Goal: Task Accomplishment & Management: Manage account settings

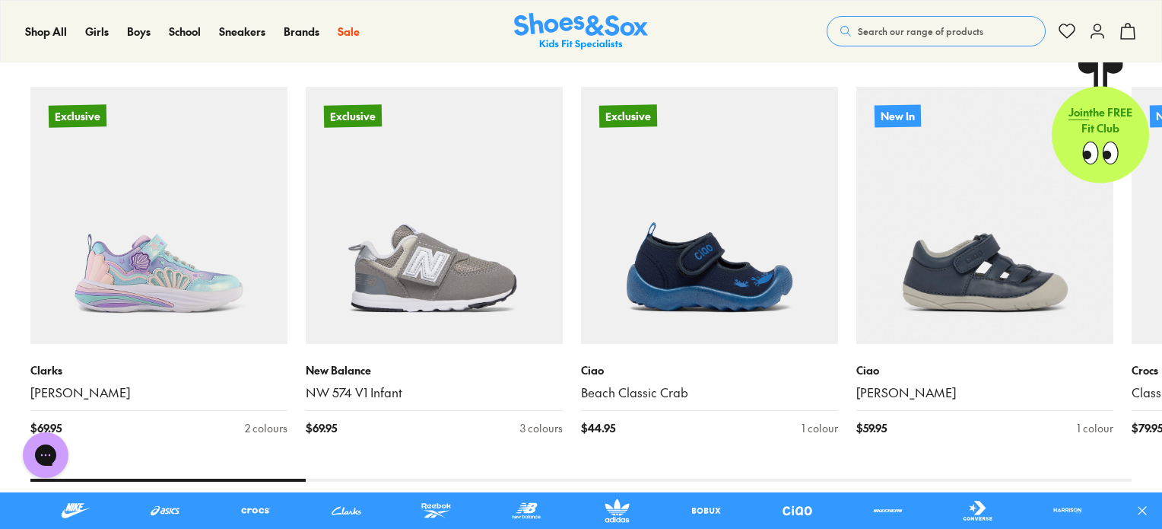
scroll to position [988, 0]
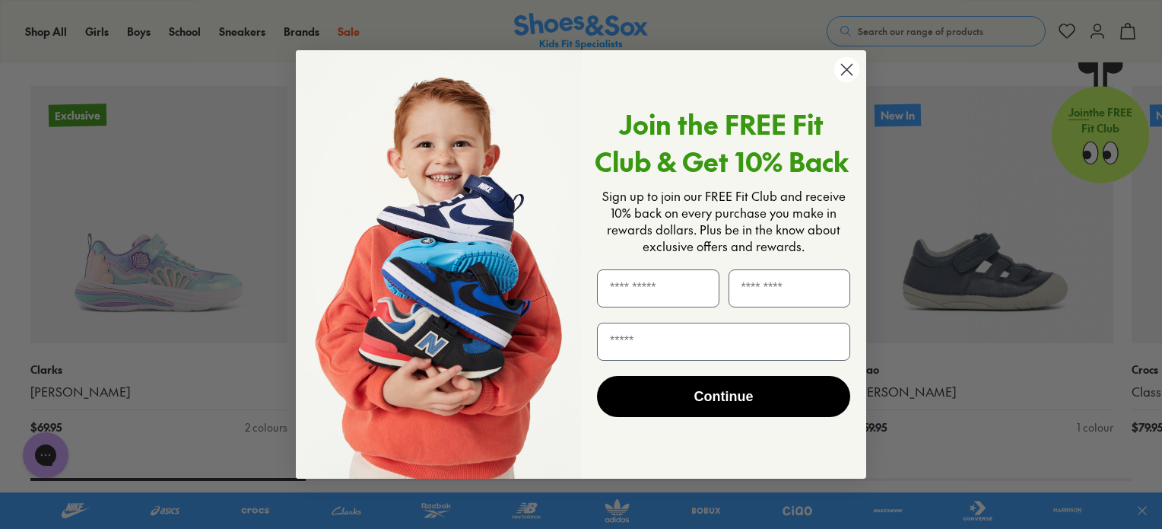
click at [848, 72] on circle "Close dialog" at bounding box center [847, 69] width 25 height 25
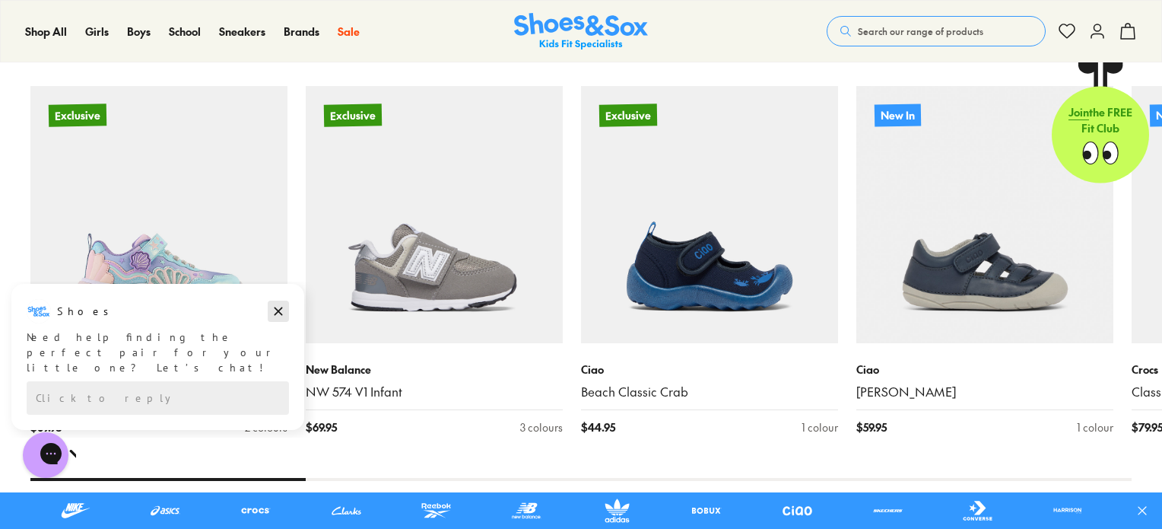
click at [280, 312] on icon "Dismiss campaign" at bounding box center [279, 311] width 8 height 8
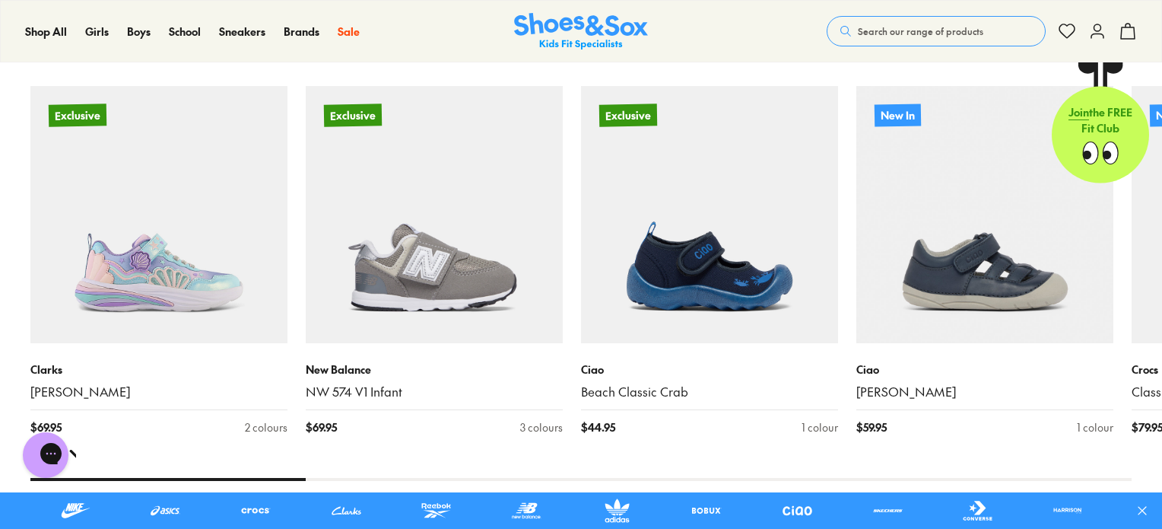
drag, startPoint x: 295, startPoint y: 478, endPoint x: 388, endPoint y: 482, distance: 92.9
click at [388, 482] on div "New arrivals Exclusive Clarks Ari $ 69.95 2 colours Exclusive New Balance NW 57…" at bounding box center [581, 254] width 1162 height 501
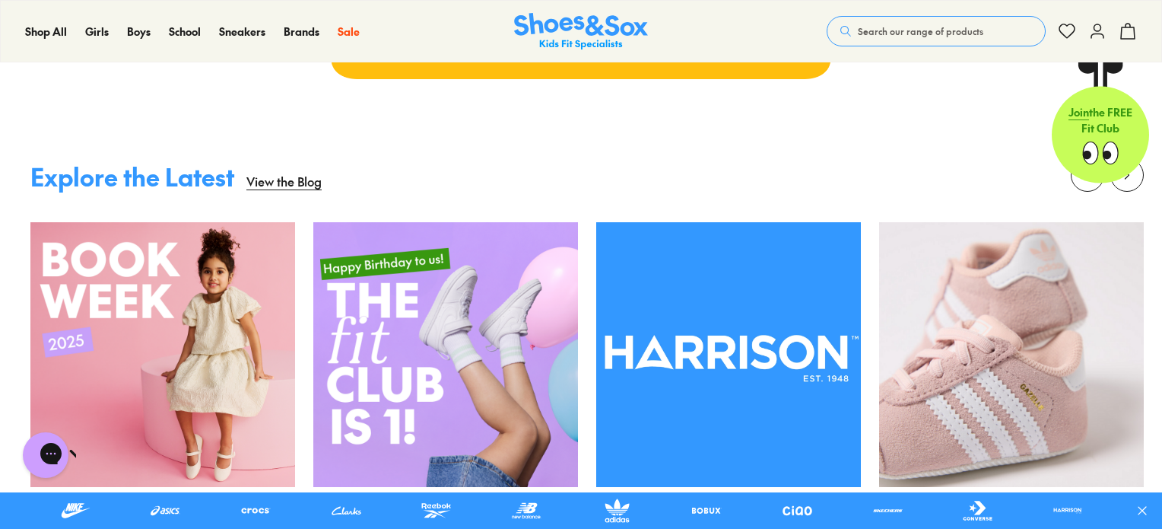
scroll to position [3497, 0]
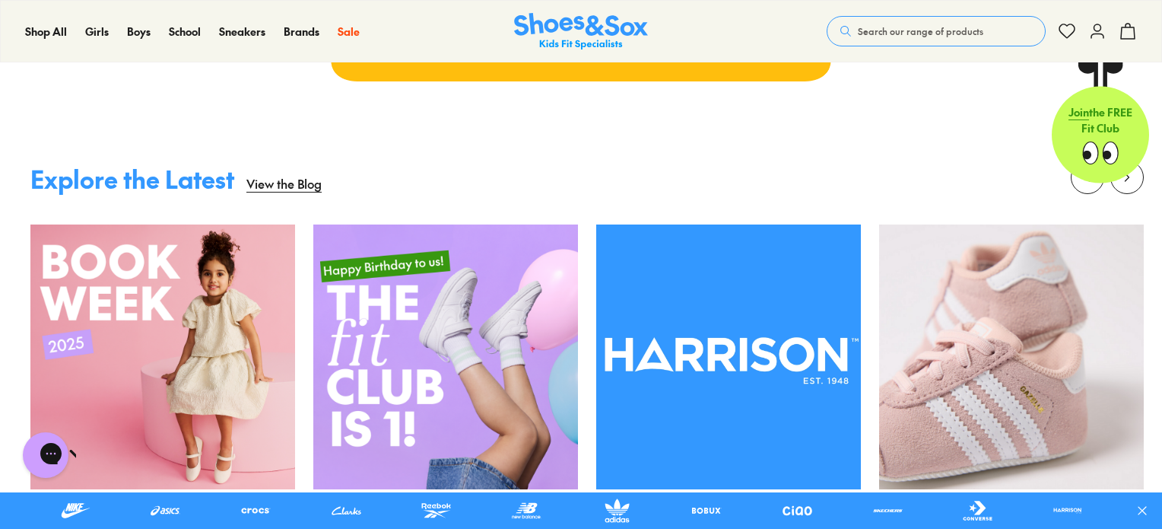
click at [1099, 31] on use at bounding box center [1098, 31] width 12 height 14
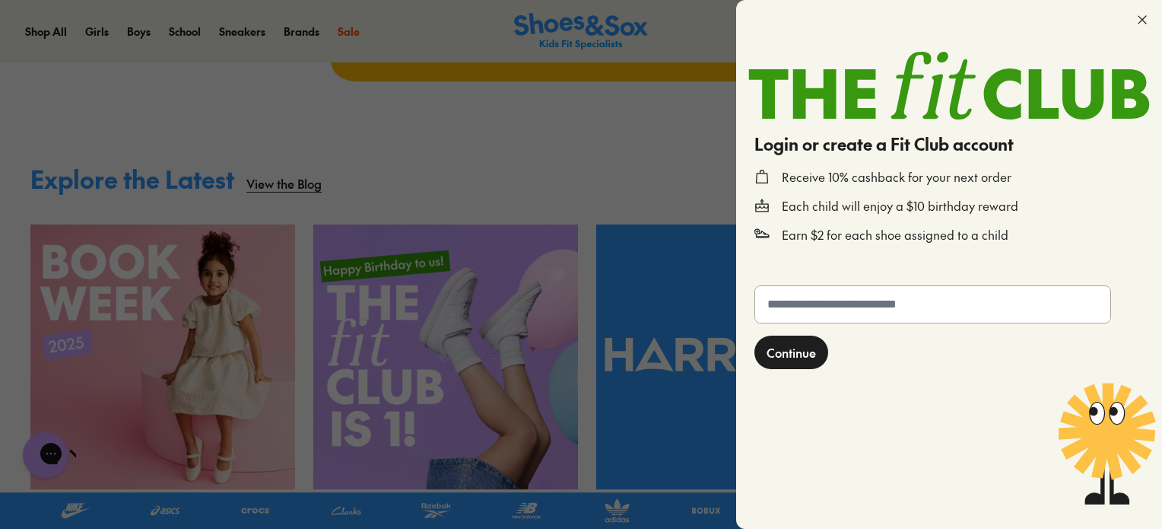
click at [925, 364] on form "Continue" at bounding box center [950, 397] width 402 height 237
click at [1144, 15] on icon at bounding box center [1142, 19] width 15 height 15
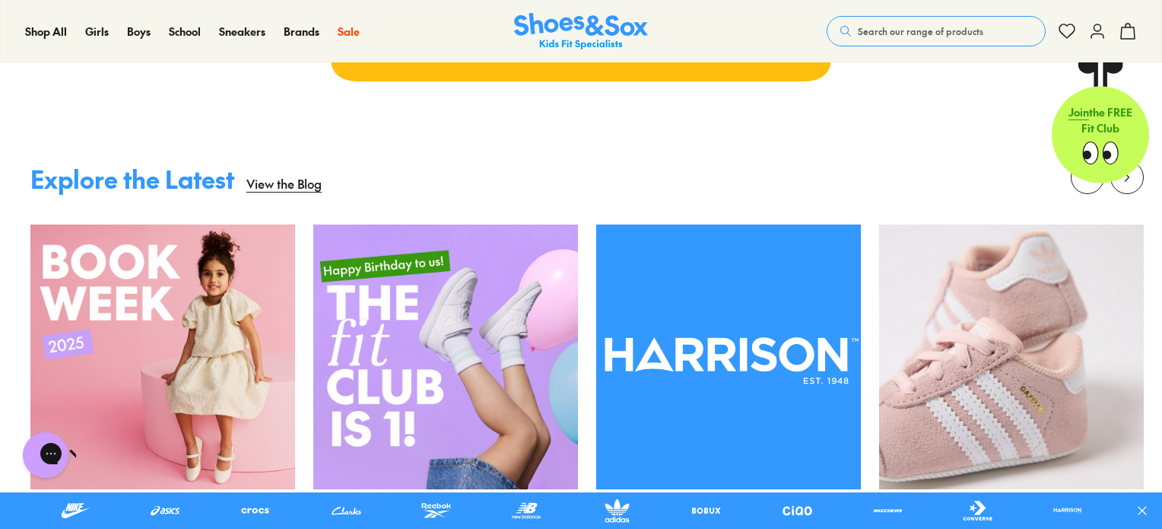
click at [1099, 37] on icon at bounding box center [1098, 31] width 18 height 18
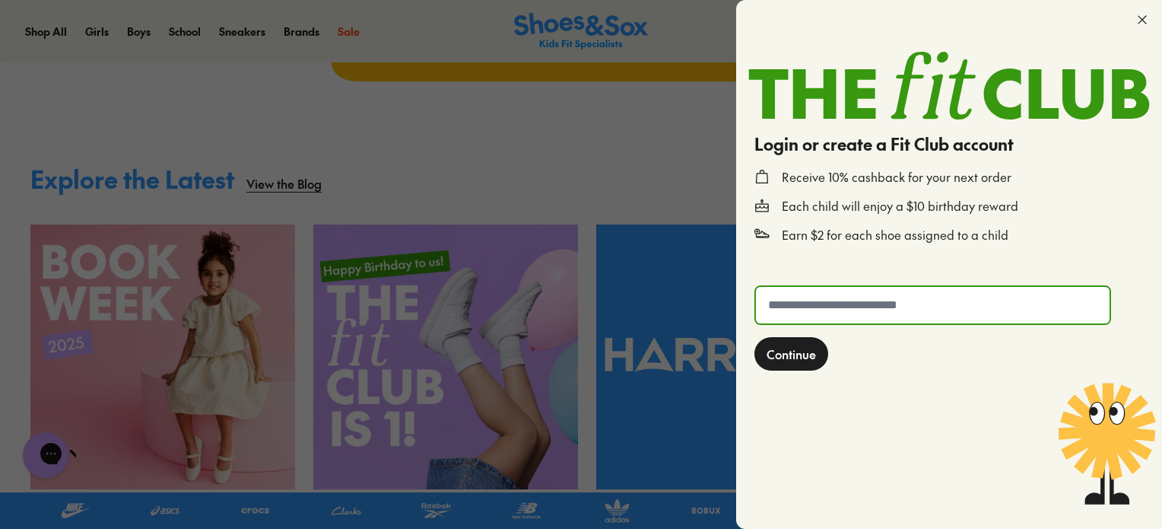
click at [878, 309] on input "text" at bounding box center [933, 305] width 354 height 37
click at [805, 303] on input "text" at bounding box center [933, 305] width 354 height 37
type input "**********"
click at [778, 361] on span "Continue" at bounding box center [791, 354] width 49 height 18
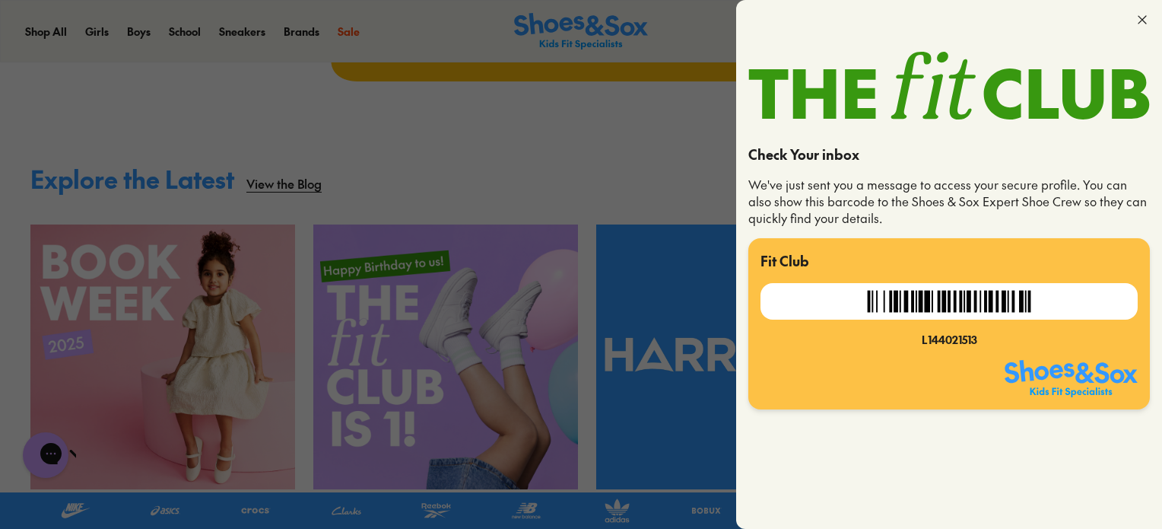
click at [1138, 17] on icon at bounding box center [1142, 19] width 15 height 15
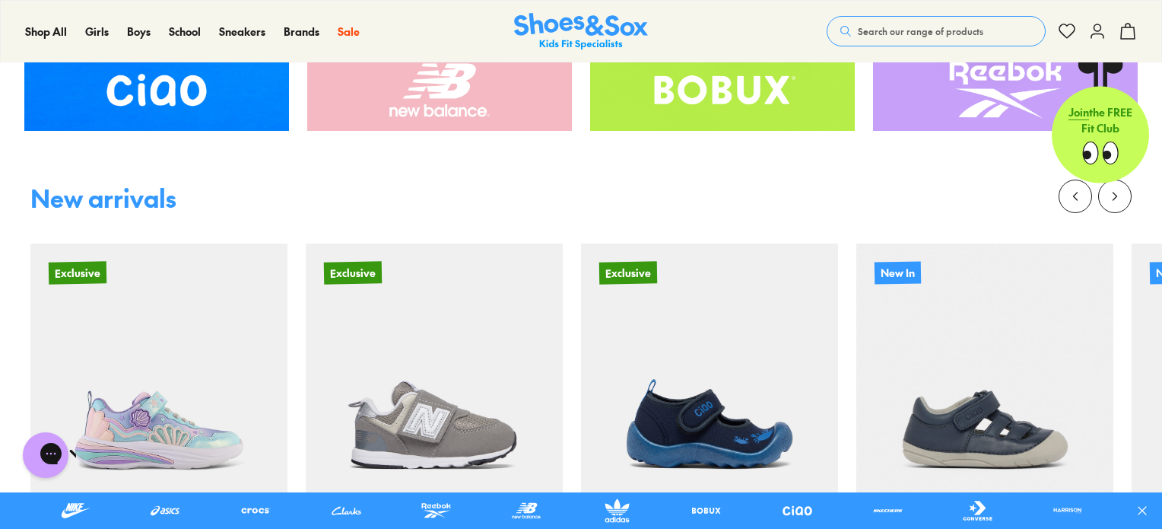
scroll to position [832, 0]
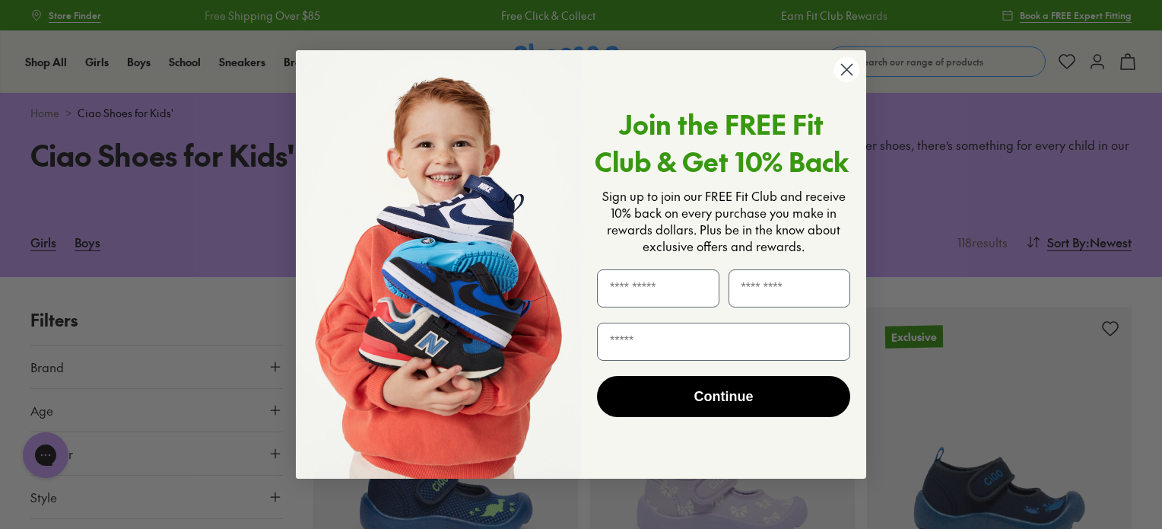
click at [842, 72] on circle "Close dialog" at bounding box center [847, 69] width 25 height 25
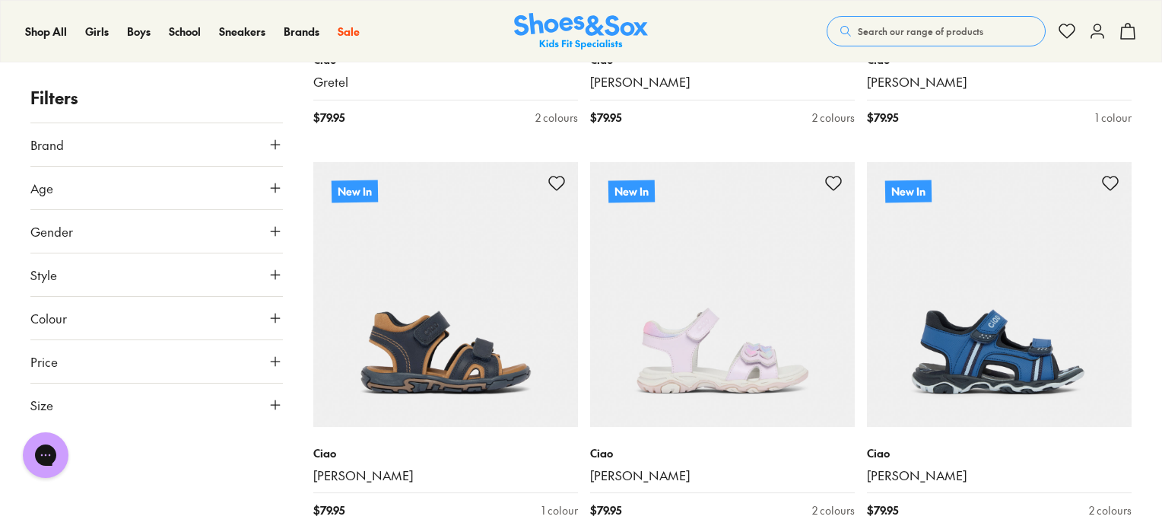
scroll to position [2506, 0]
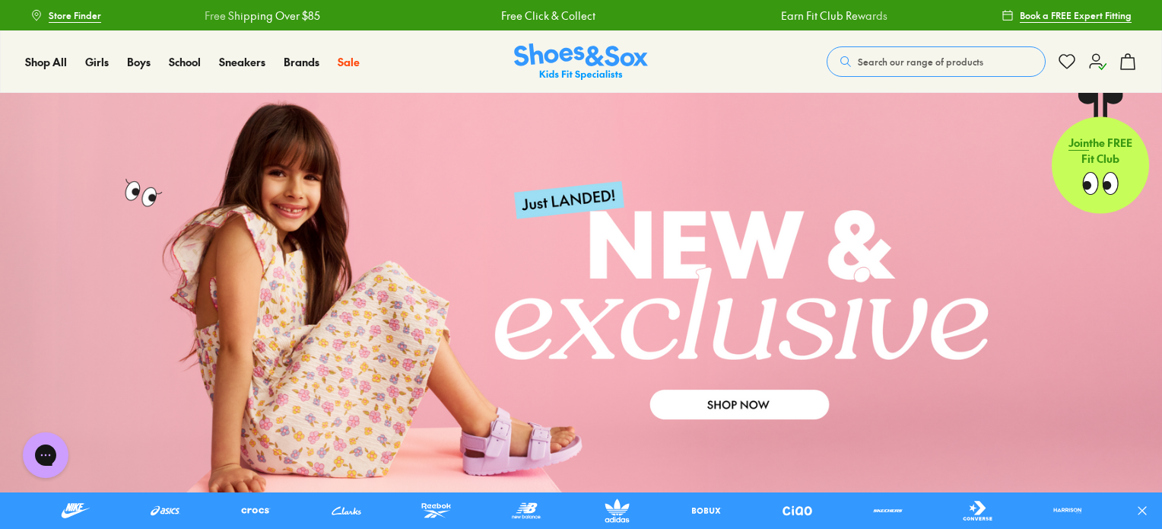
click at [1094, 63] on use at bounding box center [1098, 61] width 16 height 15
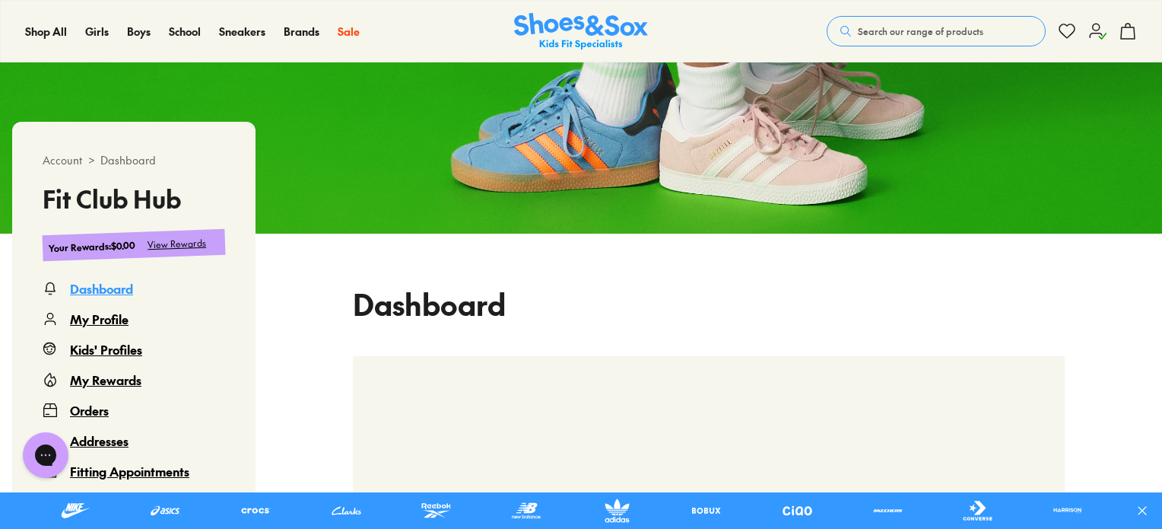
scroll to position [152, 0]
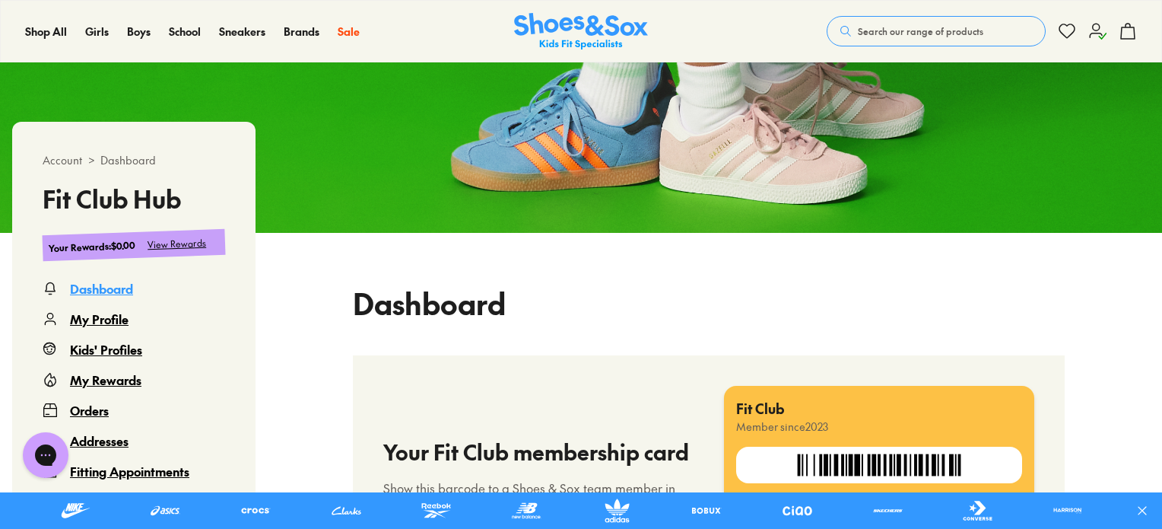
click at [120, 381] on div "My Rewards" at bounding box center [106, 379] width 72 height 18
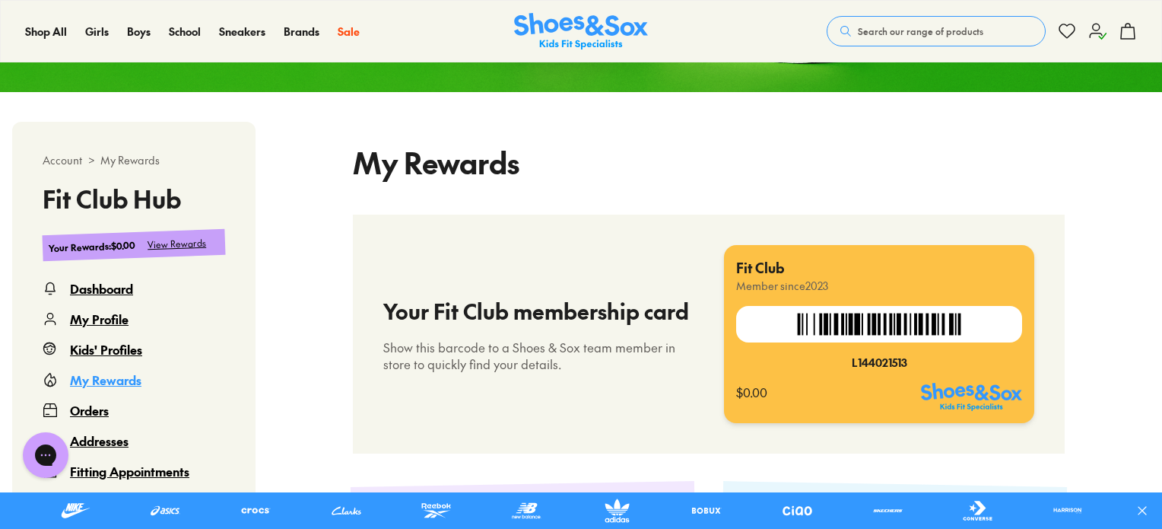
select select
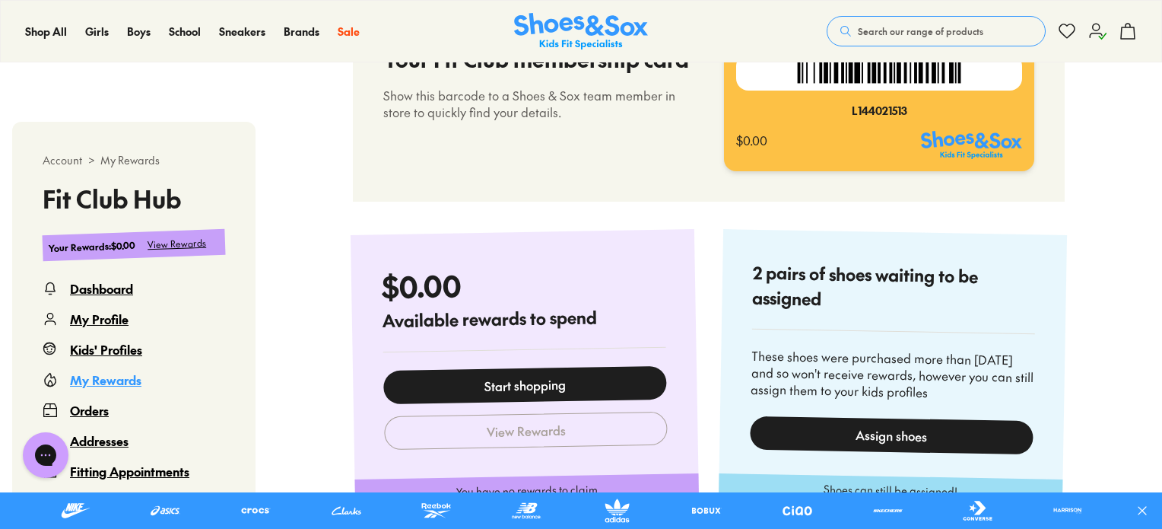
scroll to position [545, 0]
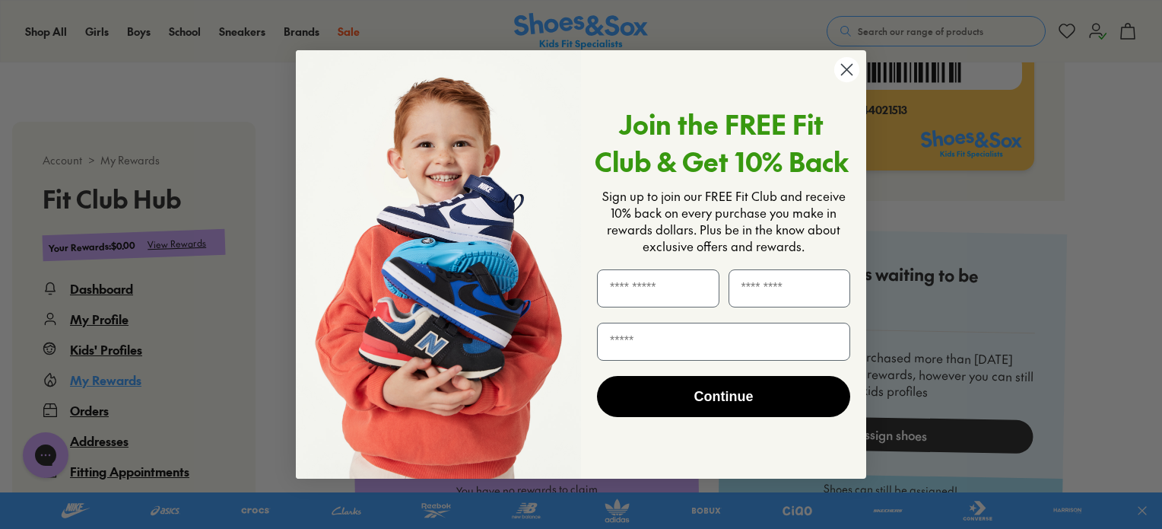
click at [846, 66] on circle "Close dialog" at bounding box center [847, 69] width 25 height 25
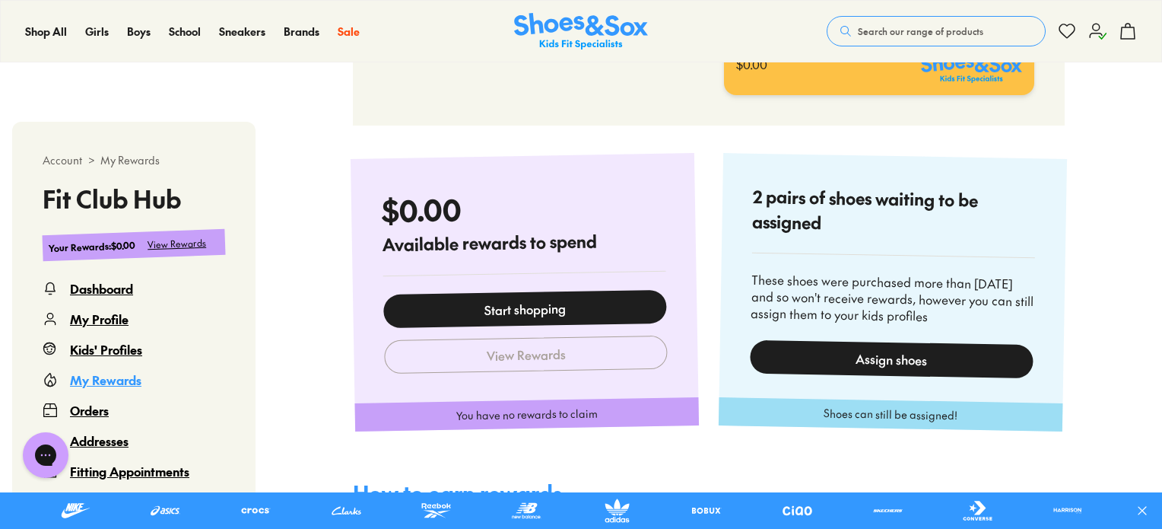
scroll to position [622, 0]
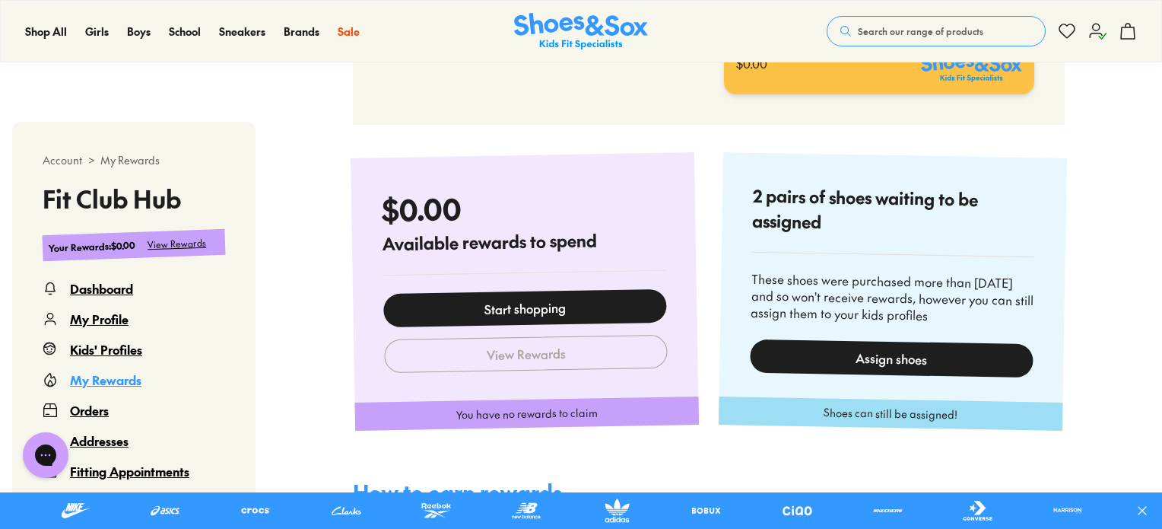
click at [896, 361] on div "Assign shoes" at bounding box center [892, 358] width 284 height 38
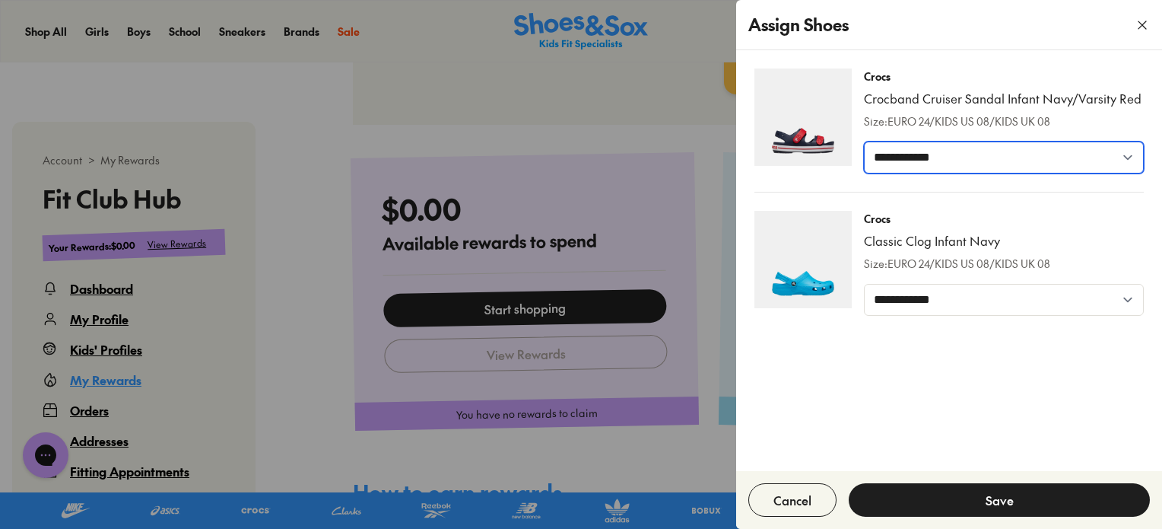
click at [1038, 161] on select "**********" at bounding box center [1004, 158] width 280 height 32
select select "*****"
click at [864, 142] on select "**********" at bounding box center [1004, 158] width 280 height 32
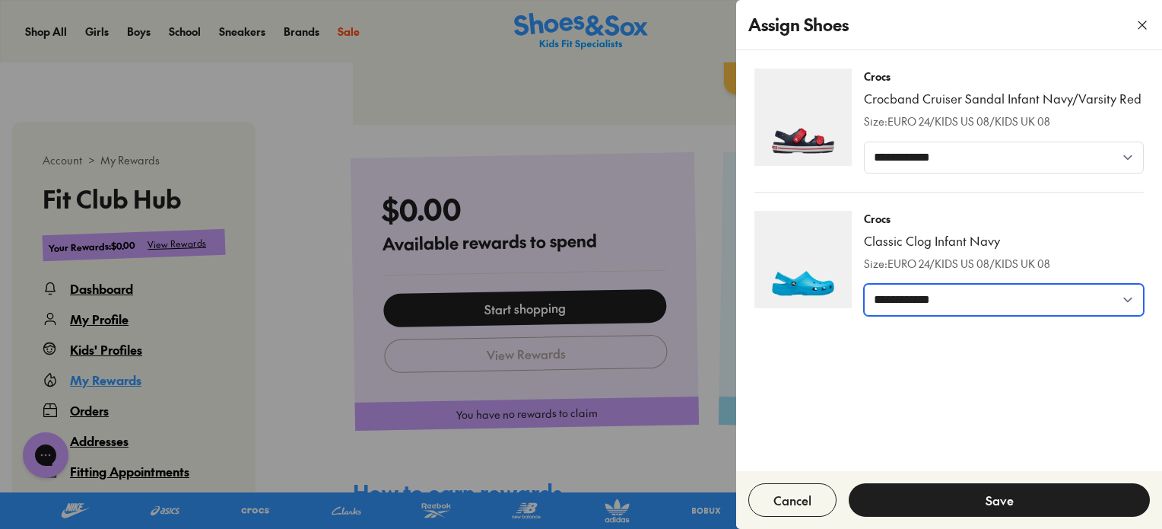
click at [1002, 303] on select "**********" at bounding box center [1004, 300] width 280 height 32
select select "*****"
click at [864, 284] on select "**********" at bounding box center [1004, 300] width 280 height 32
click at [992, 495] on button "Save" at bounding box center [999, 499] width 301 height 33
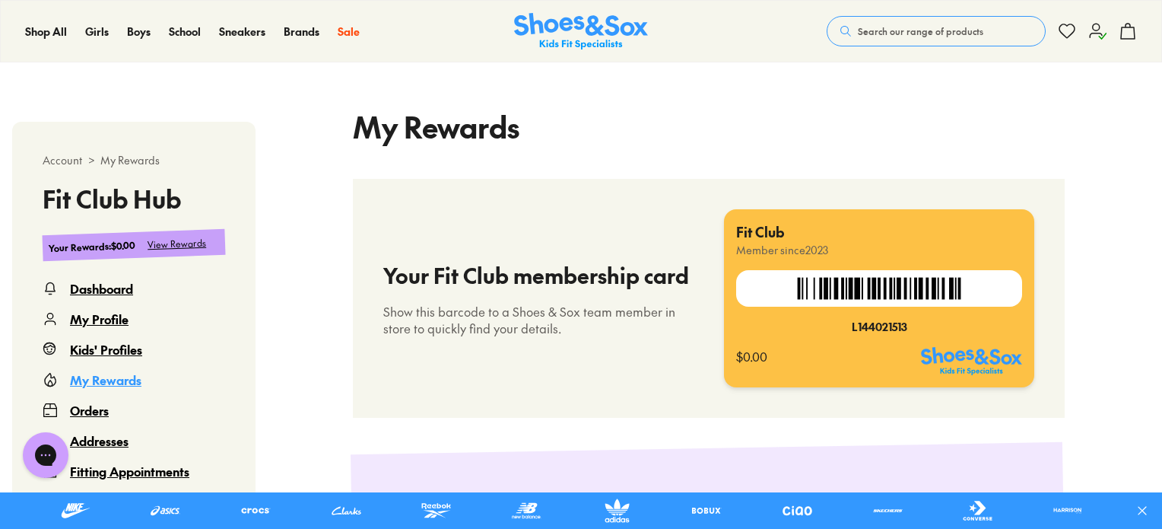
select select
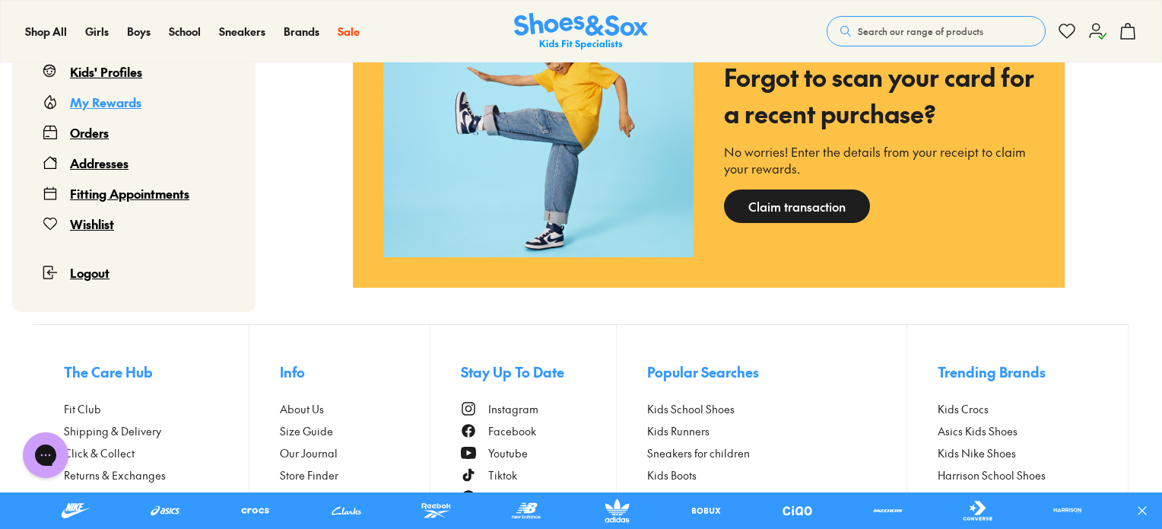
scroll to position [1500, 0]
click at [92, 133] on div "Orders" at bounding box center [89, 132] width 39 height 18
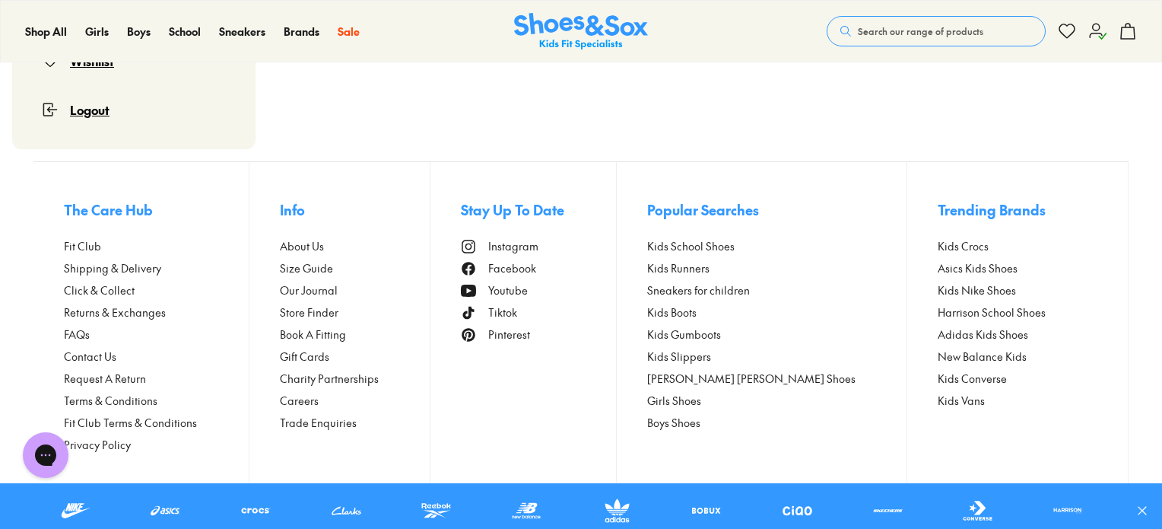
scroll to position [93, 0]
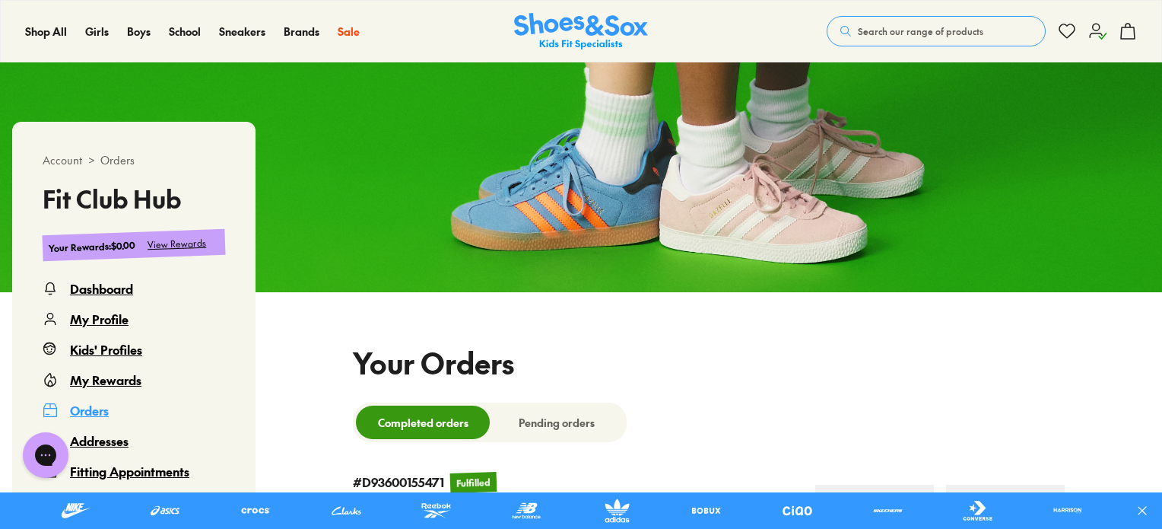
select select
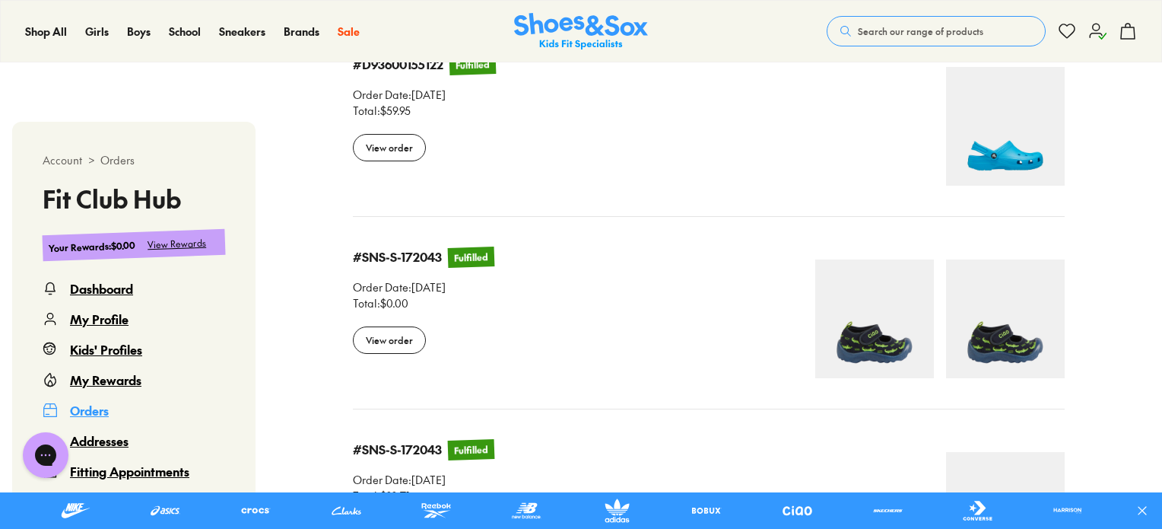
scroll to position [703, 0]
